Goal: Check status: Check status

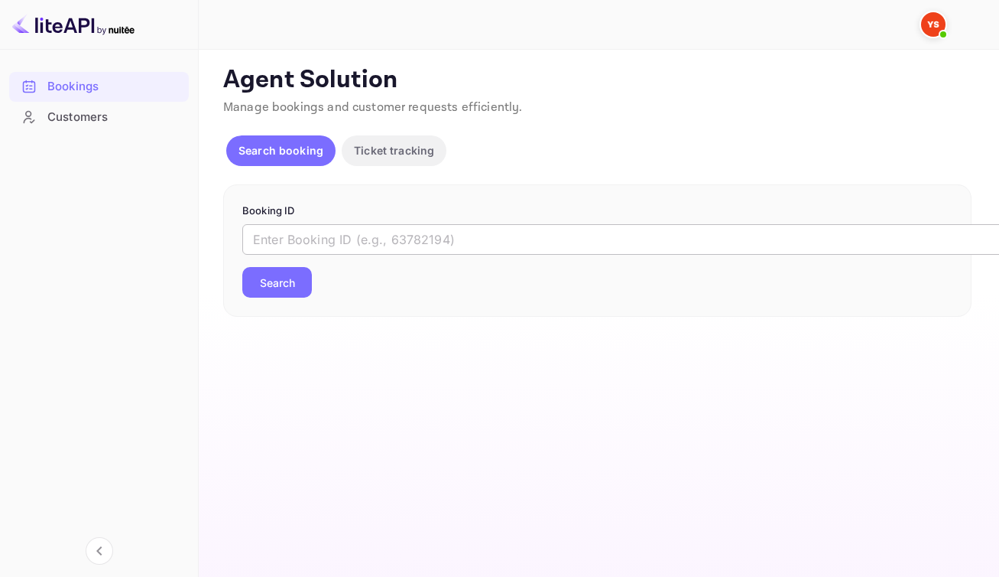
click at [388, 255] on input "text" at bounding box center [624, 239] width 765 height 31
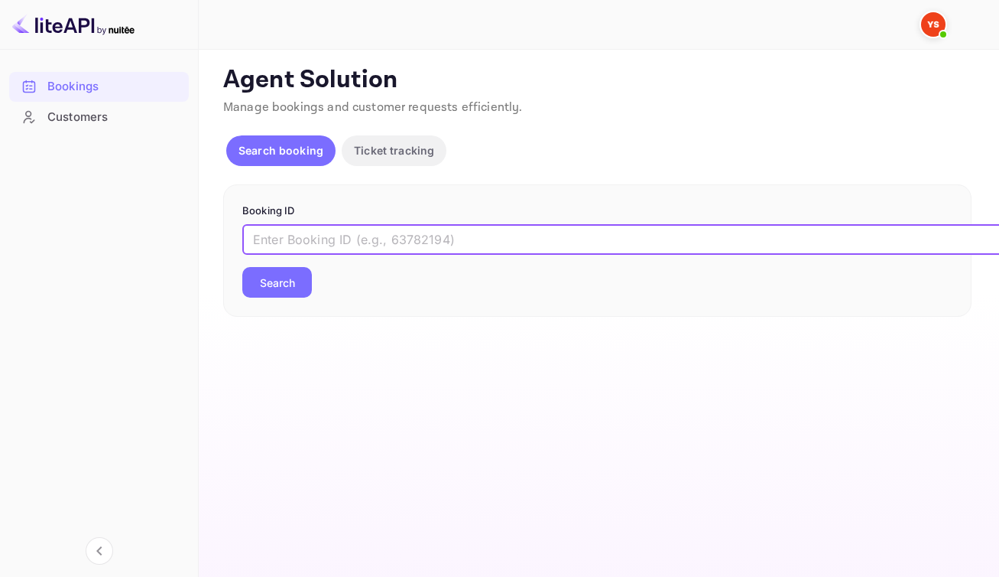
paste input "9931984"
type input "9931984"
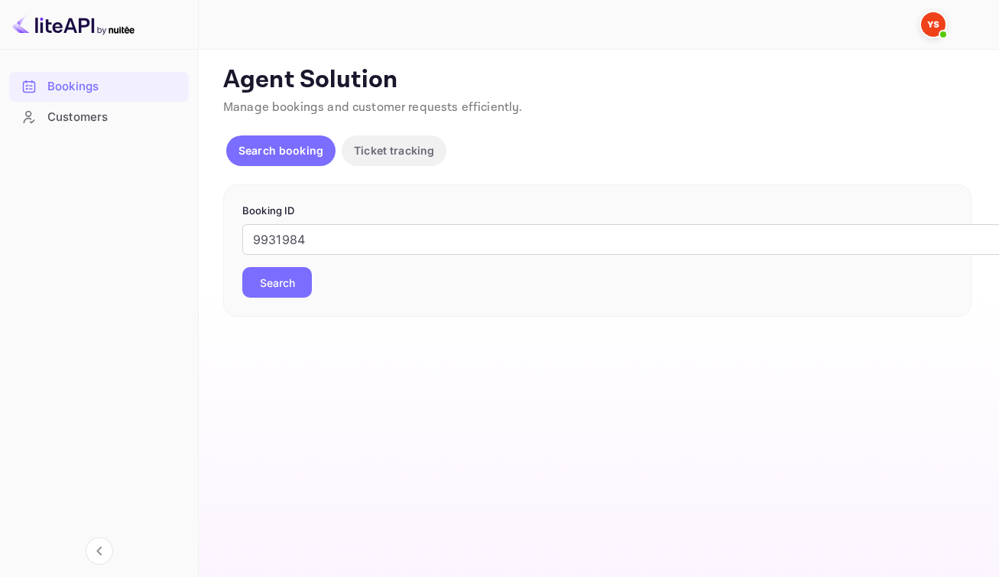
click at [301, 297] on button "Search" at bounding box center [277, 282] width 70 height 31
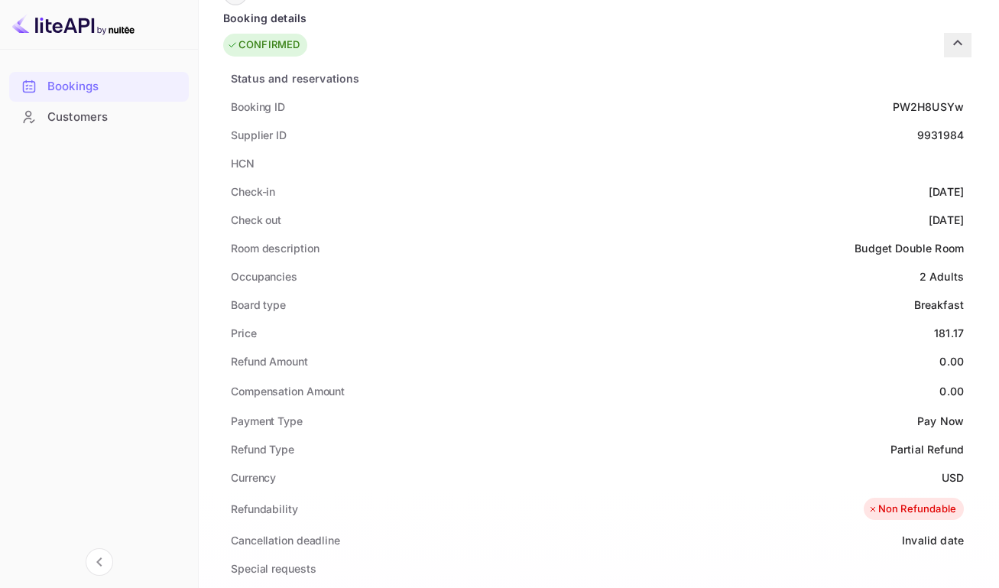
scroll to position [580, 0]
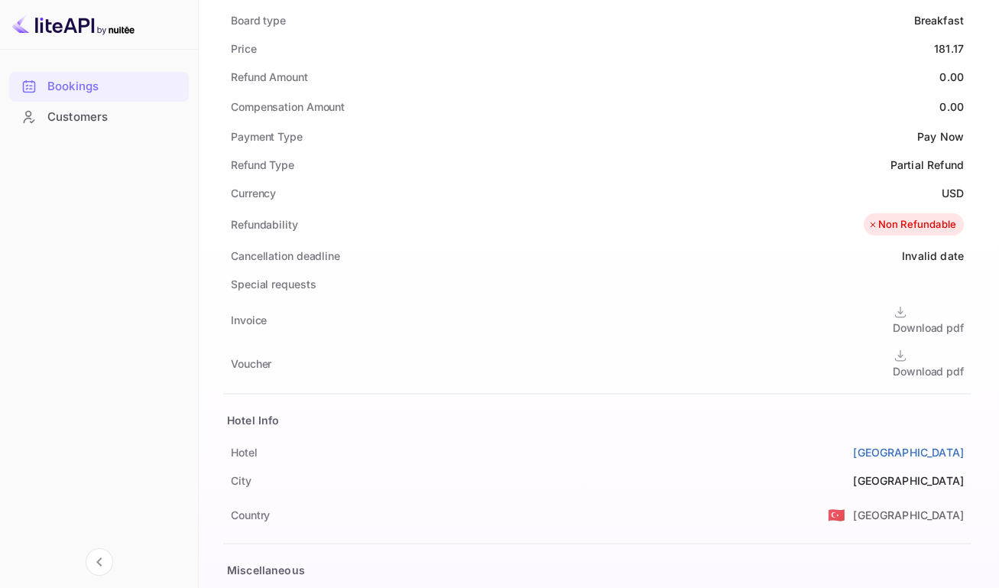
click at [893, 363] on div "Download pdf" at bounding box center [928, 371] width 71 height 16
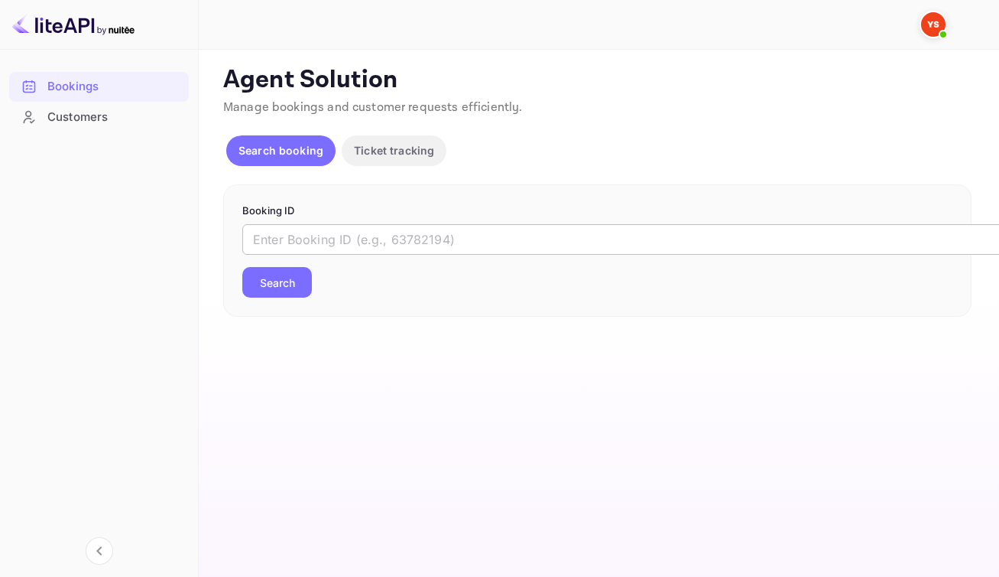
click at [455, 255] on input "text" at bounding box center [624, 239] width 765 height 31
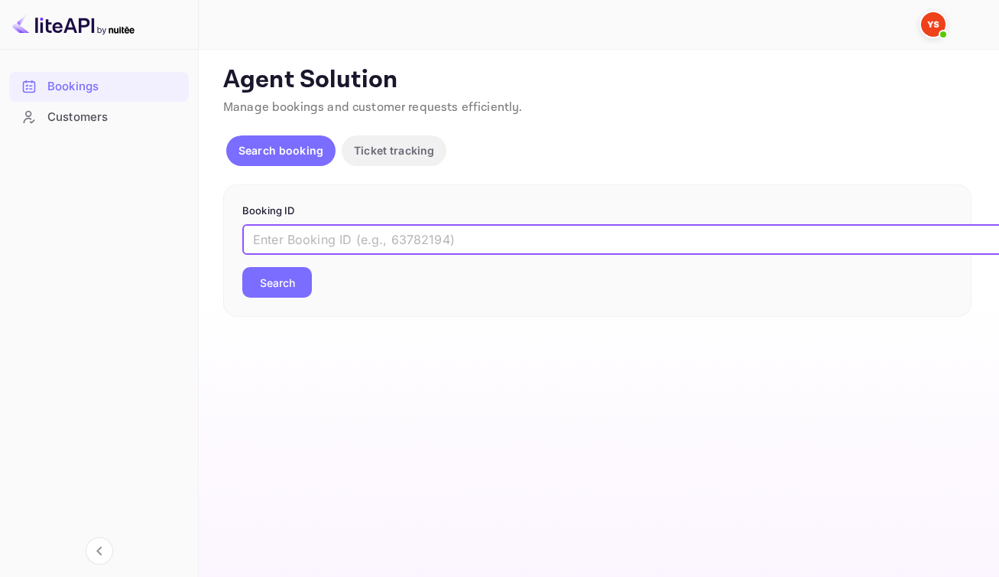
paste input "9931984"
type input "9931984"
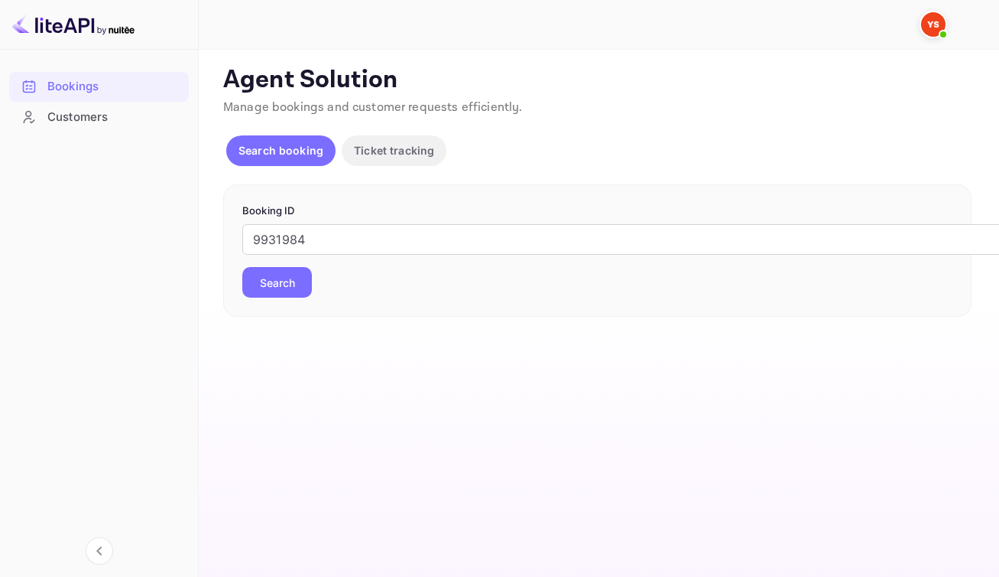
click at [295, 297] on button "Search" at bounding box center [277, 282] width 70 height 31
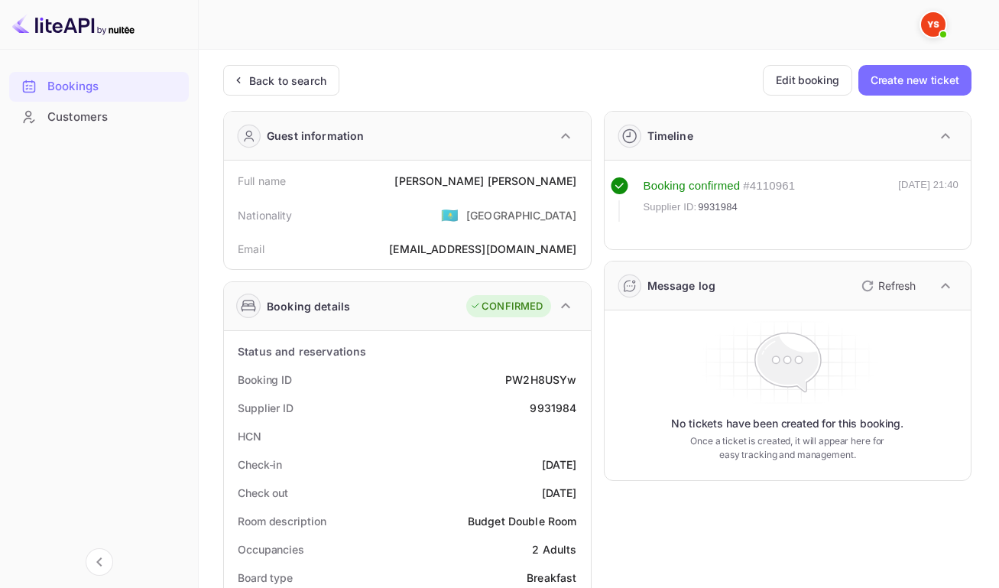
click at [530, 185] on div "[PERSON_NAME]" at bounding box center [486, 181] width 182 height 16
click at [507, 184] on div "[PERSON_NAME]" at bounding box center [486, 181] width 182 height 16
drag, startPoint x: 511, startPoint y: 186, endPoint x: 574, endPoint y: 189, distance: 62.8
click at [574, 189] on div "Full name [PERSON_NAME]" at bounding box center [407, 181] width 355 height 28
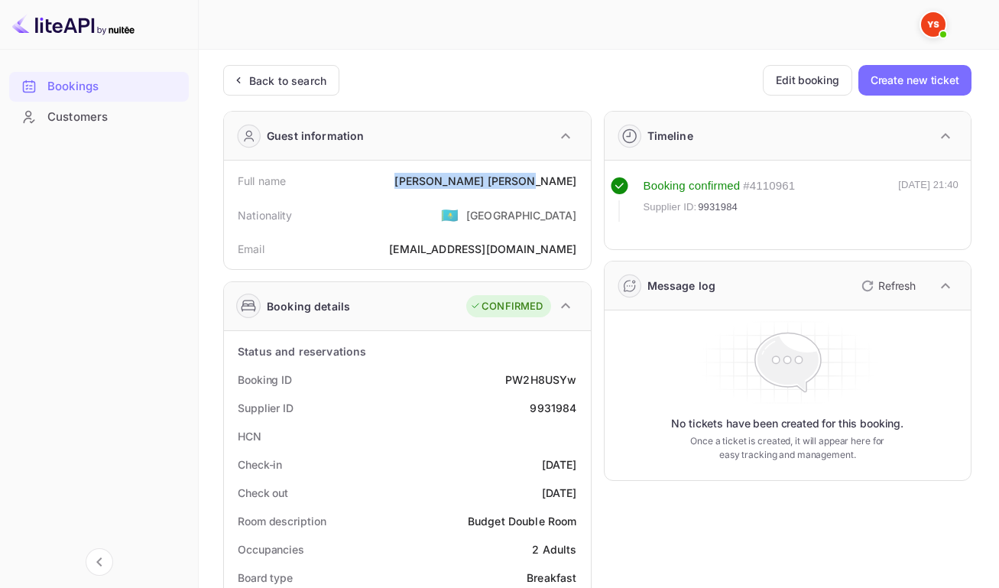
copy div "[PERSON_NAME]"
click at [538, 388] on div "PW2H8USYw" at bounding box center [540, 380] width 71 height 16
copy div "PW2H8USYw"
click at [538, 416] on div "9931984" at bounding box center [553, 408] width 47 height 16
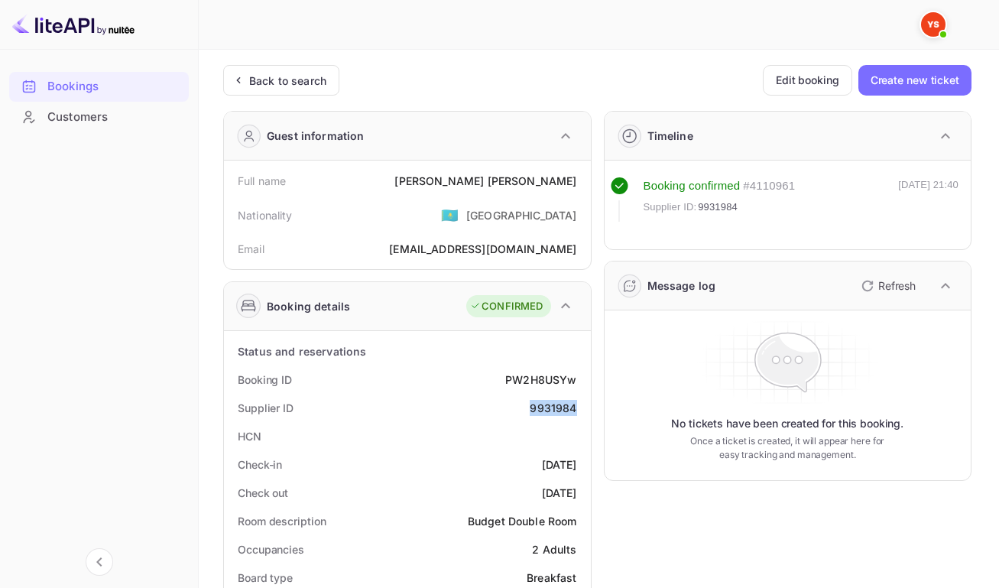
click at [538, 416] on div "9931984" at bounding box center [553, 408] width 47 height 16
copy div "9931984"
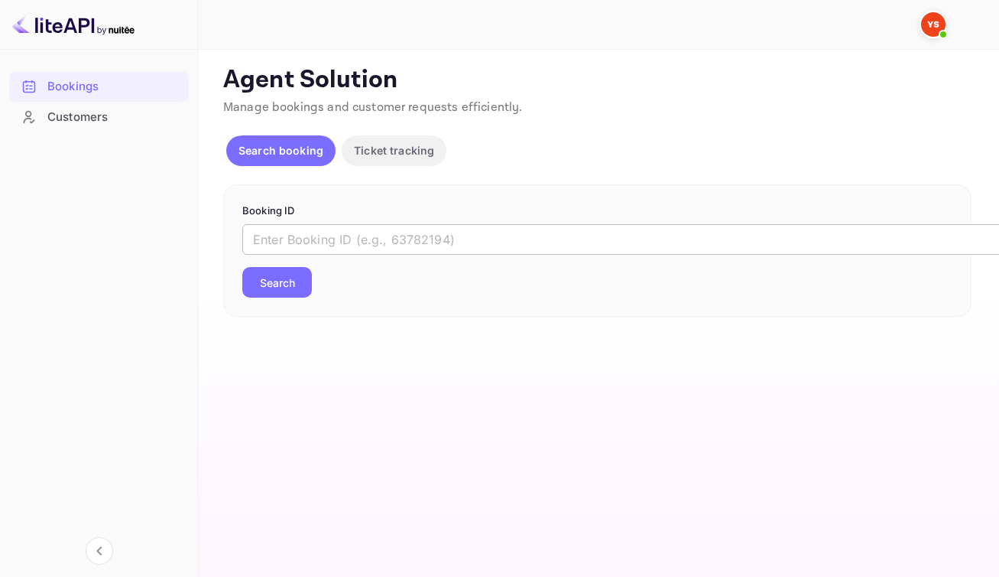
click at [431, 255] on input "text" at bounding box center [624, 239] width 765 height 31
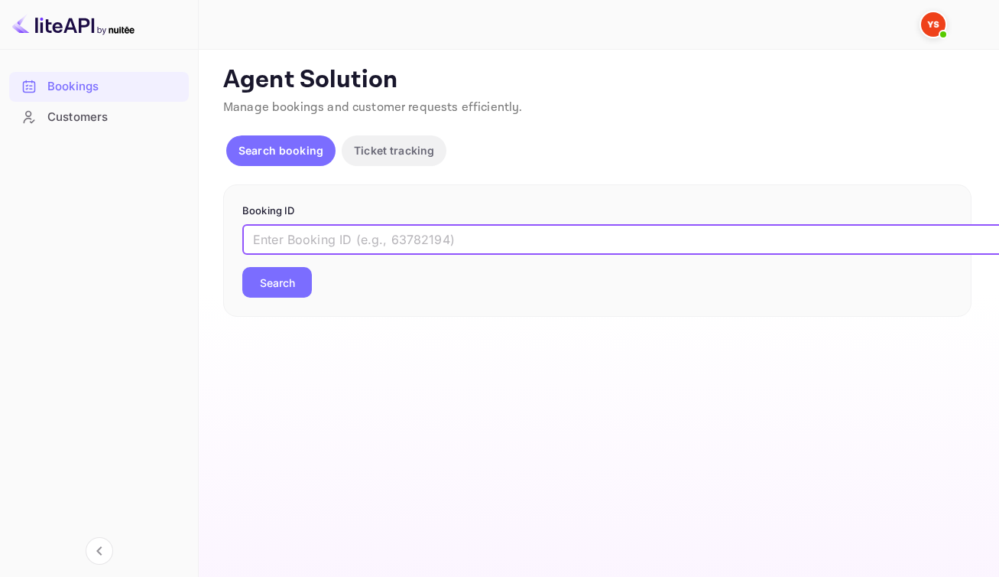
paste input "9677793"
type input "9677793"
click at [306, 294] on button "Search" at bounding box center [277, 282] width 70 height 31
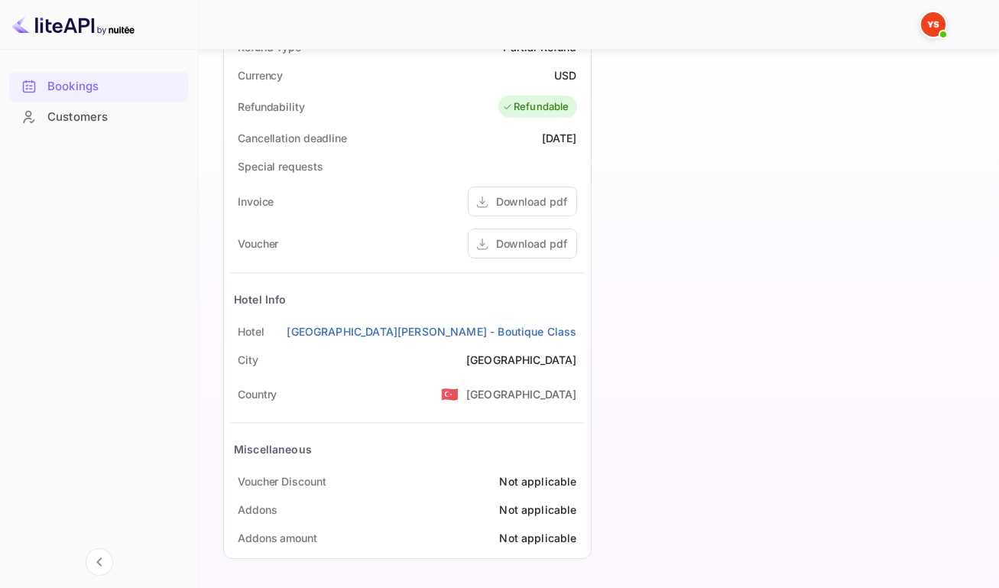
scroll to position [695, 0]
click at [500, 236] on div "Download pdf" at bounding box center [531, 244] width 71 height 16
